Goal: Task Accomplishment & Management: Complete application form

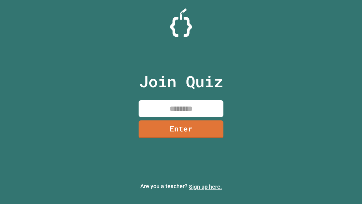
click at [205, 186] on link "Sign up here." at bounding box center [205, 186] width 33 height 7
